Goal: Information Seeking & Learning: Learn about a topic

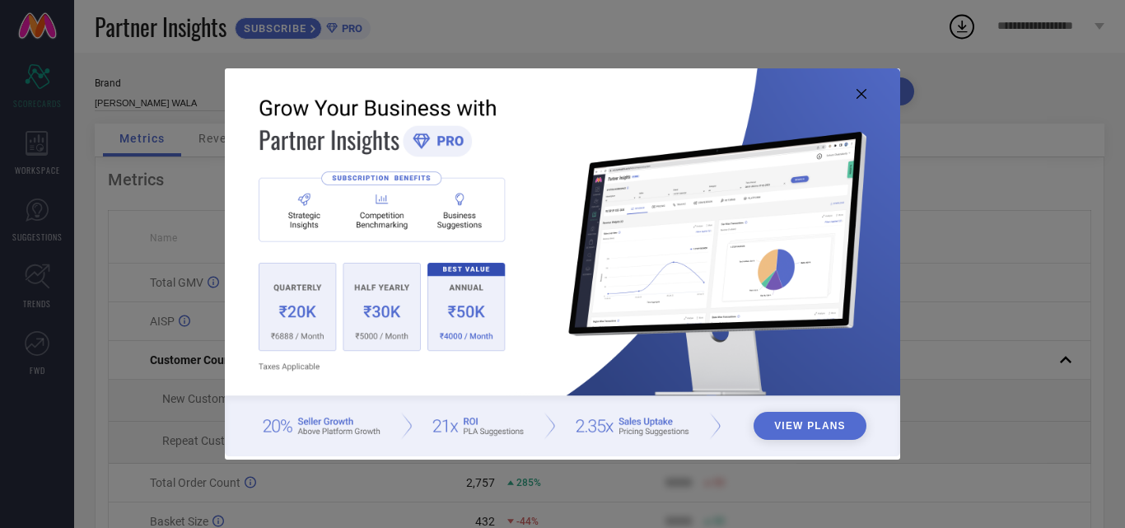
click at [853, 94] on img at bounding box center [563, 262] width 676 height 388
click at [864, 96] on icon at bounding box center [862, 94] width 10 height 10
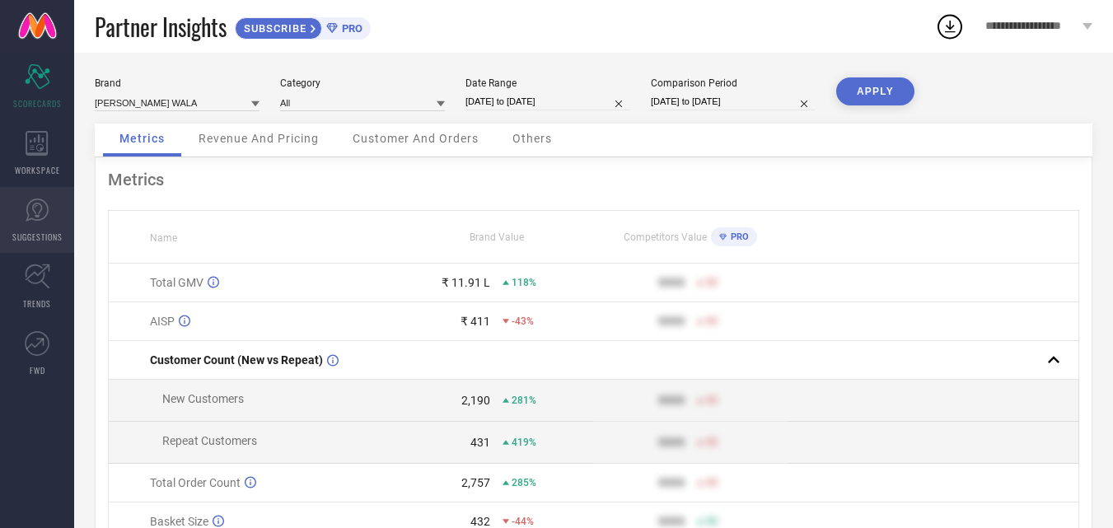
click at [30, 222] on icon at bounding box center [37, 210] width 25 height 25
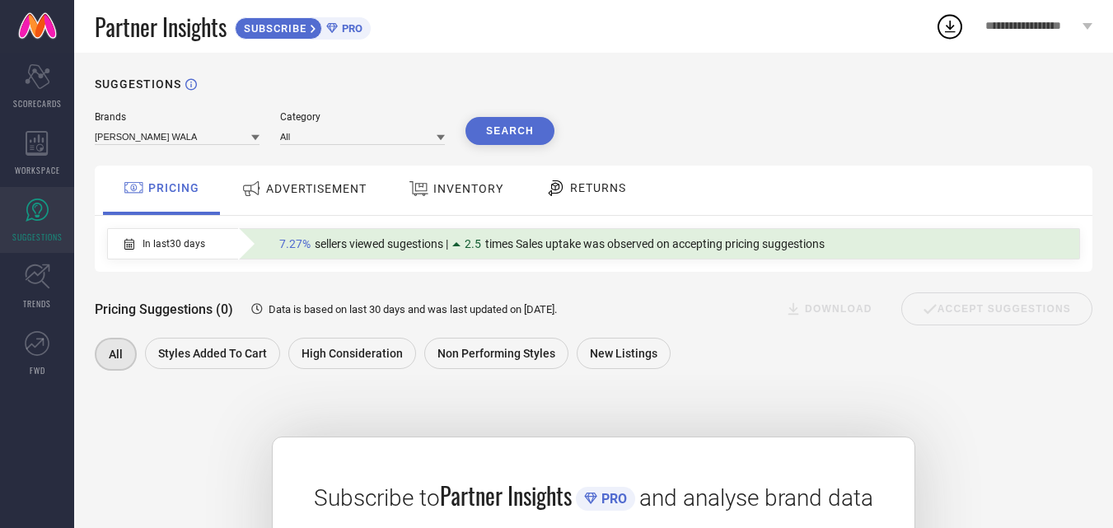
click at [614, 189] on span "RETURNS" at bounding box center [598, 187] width 56 height 13
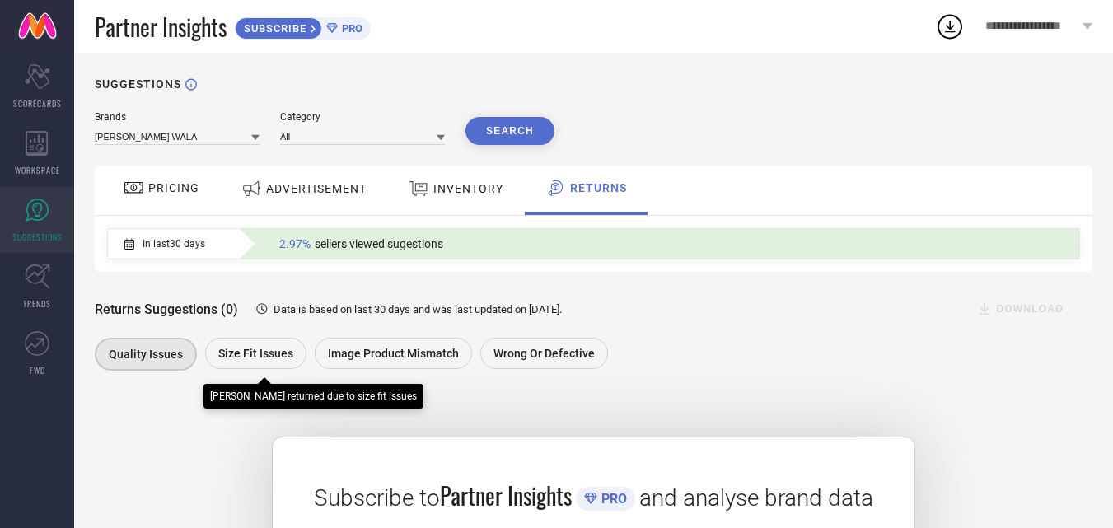
click at [245, 360] on span "Size fit issues" at bounding box center [255, 353] width 75 height 13
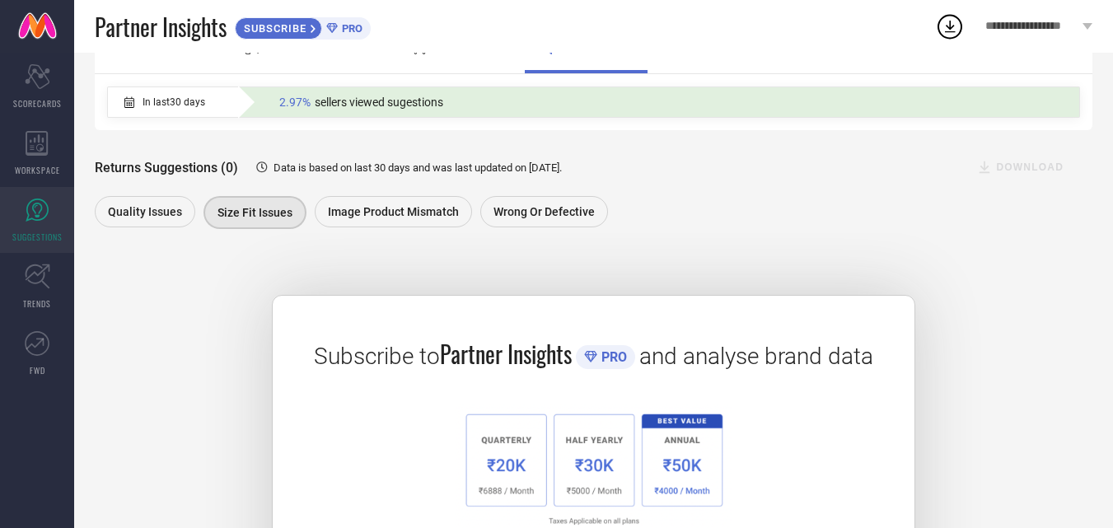
scroll to position [21, 0]
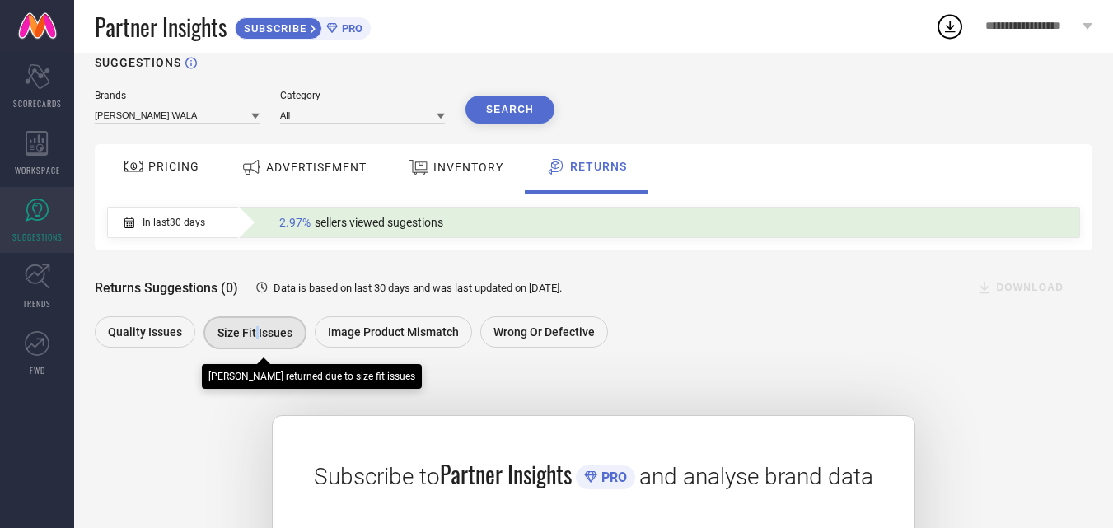
click at [255, 342] on div "Size fit issues" at bounding box center [254, 332] width 103 height 33
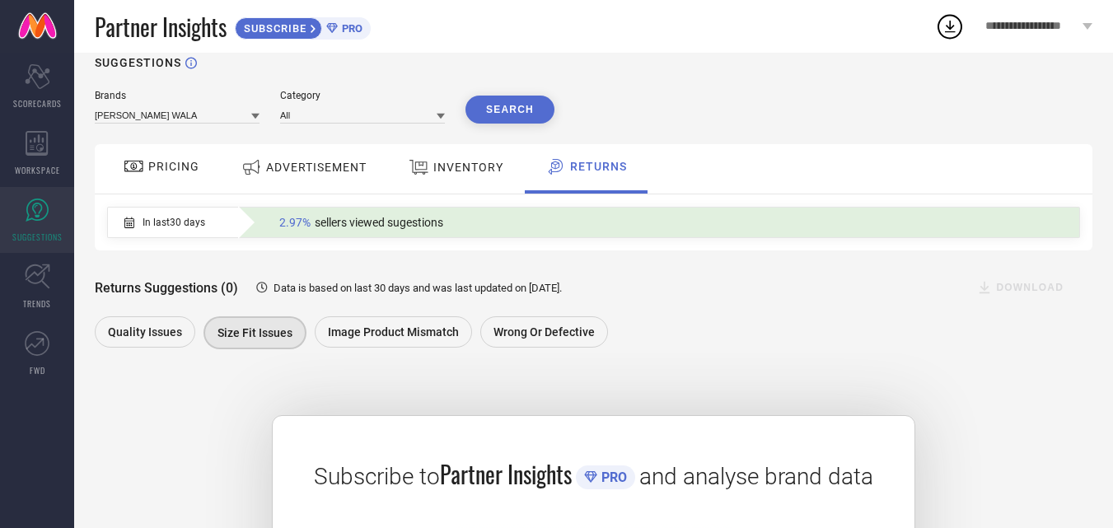
click at [288, 227] on span "2.97%" at bounding box center [294, 222] width 31 height 13
click at [37, 159] on div "WORKSPACE" at bounding box center [37, 153] width 74 height 66
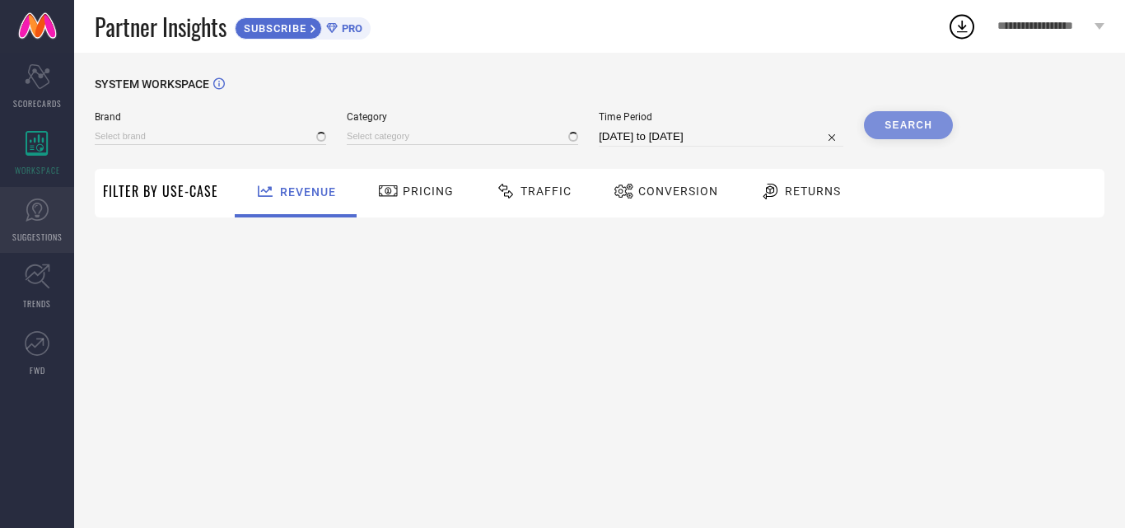
type input "[PERSON_NAME] WALA"
type input "All"
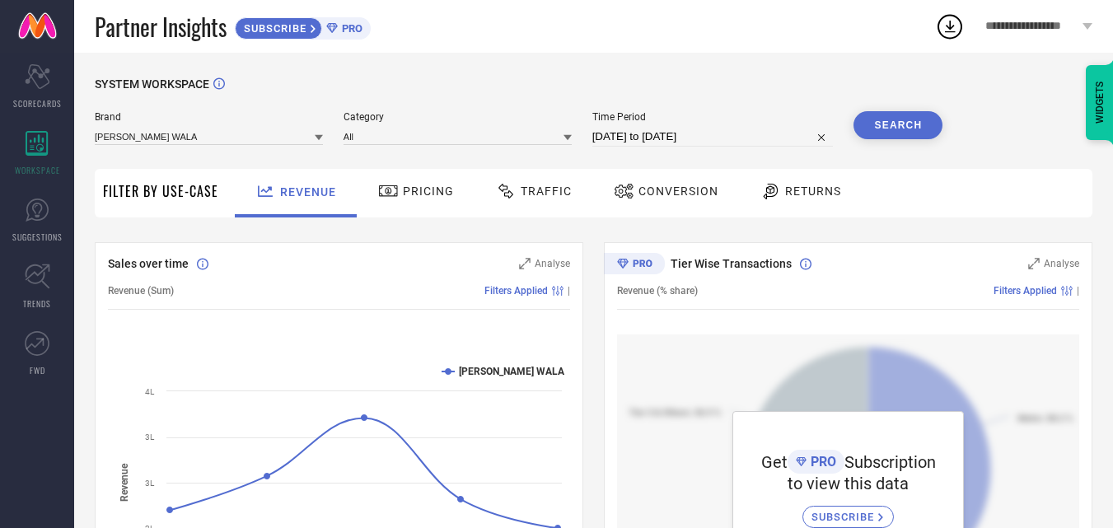
click at [803, 190] on span "Returns" at bounding box center [813, 191] width 56 height 13
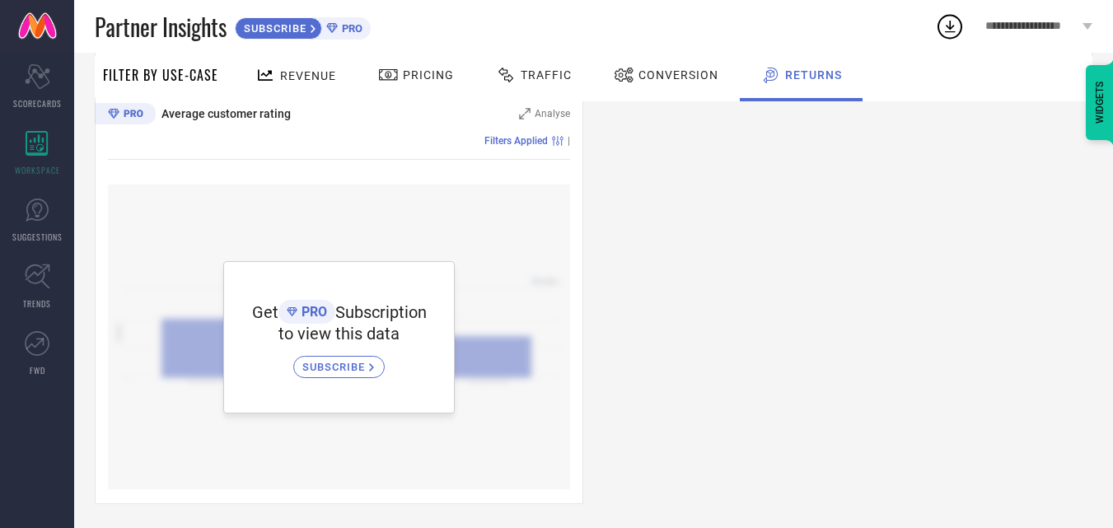
scroll to position [1017, 0]
